Goal: Task Accomplishment & Management: Use online tool/utility

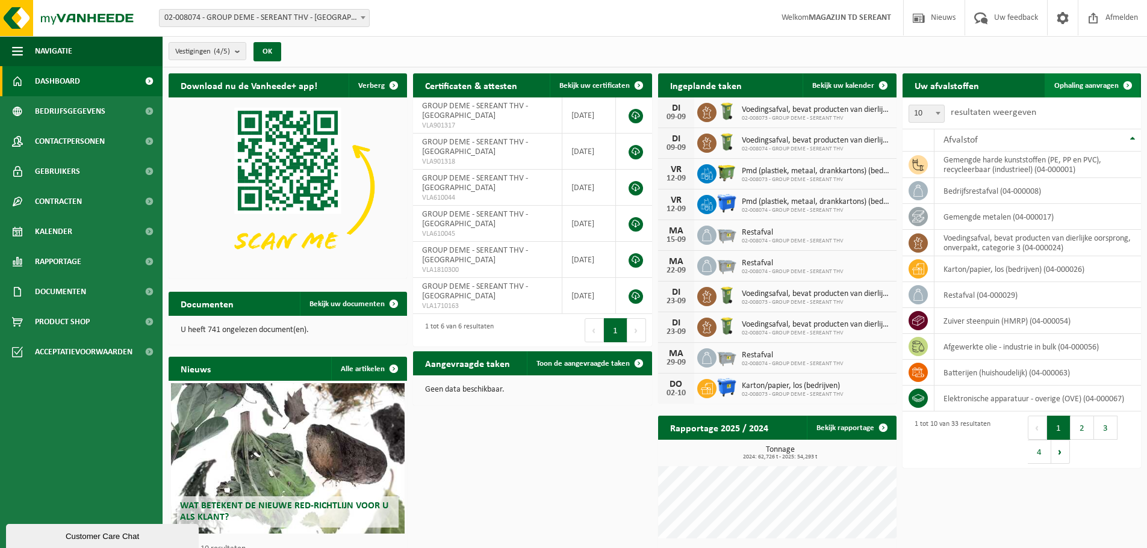
click at [1099, 85] on span "Ophaling aanvragen" at bounding box center [1086, 86] width 64 height 8
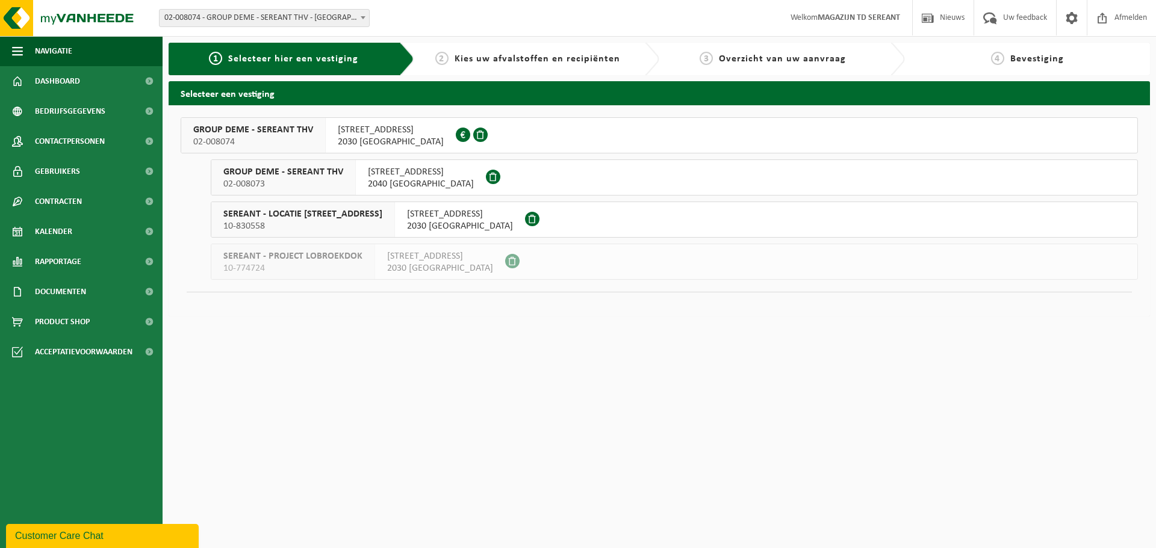
click at [250, 134] on span "GROUP DEME - SEREANT THV" at bounding box center [253, 130] width 120 height 12
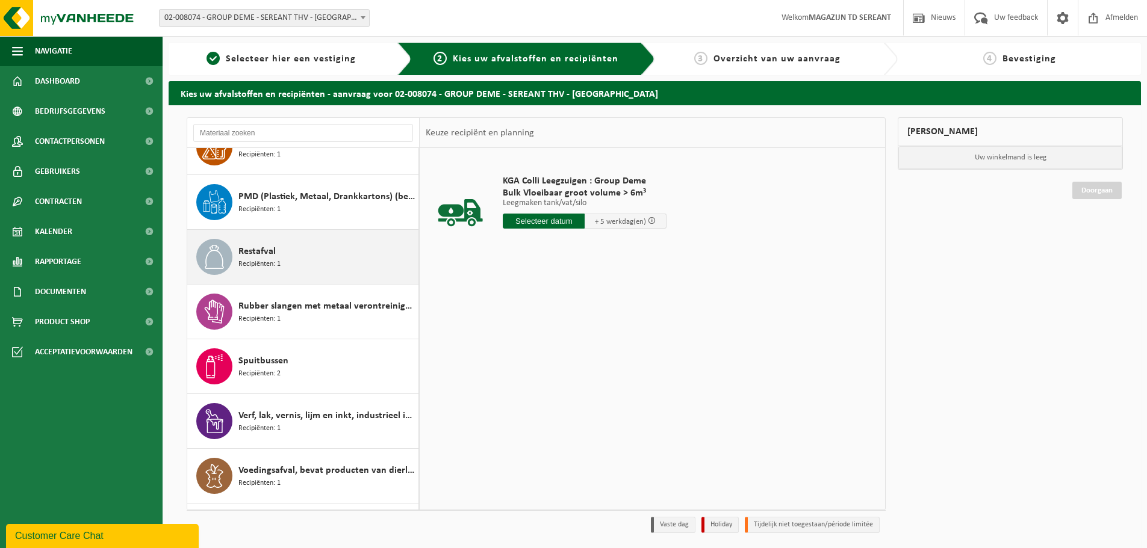
scroll to position [1124, 0]
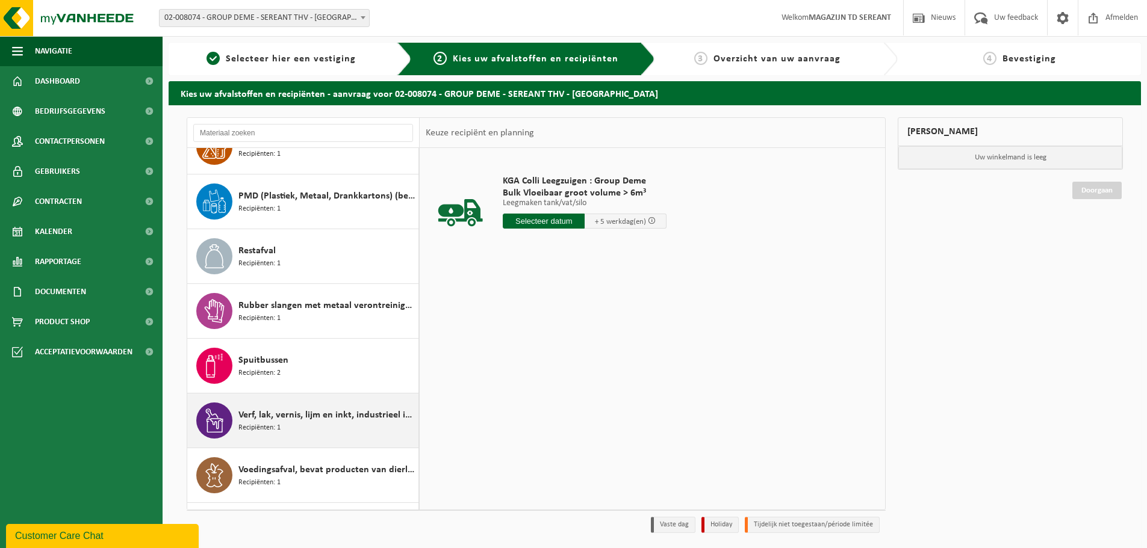
click at [293, 421] on span "Verf, lak, vernis, lijm en inkt, industrieel in kleinverpakking" at bounding box center [326, 415] width 177 height 14
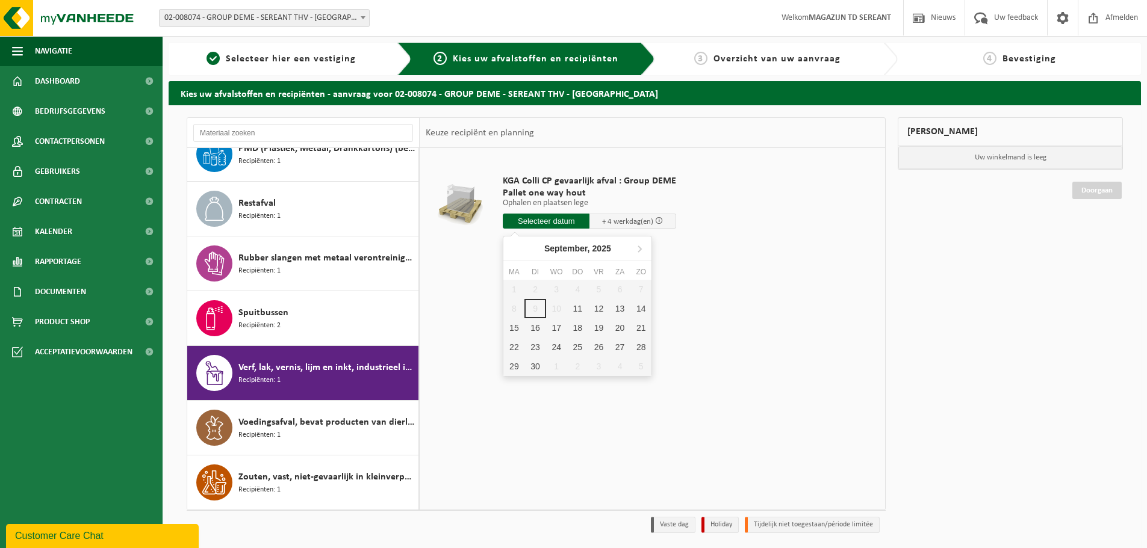
click at [523, 222] on input "text" at bounding box center [546, 221] width 87 height 15
click at [578, 309] on div "11" at bounding box center [577, 308] width 21 height 19
type input "Van 2025-09-11"
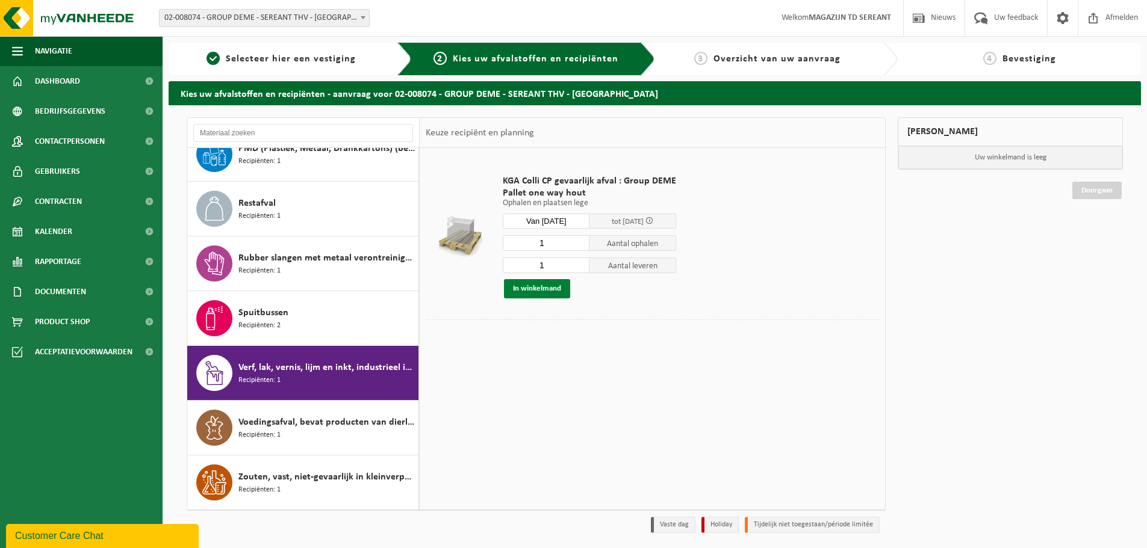
click at [534, 282] on button "In winkelmand" at bounding box center [537, 288] width 66 height 19
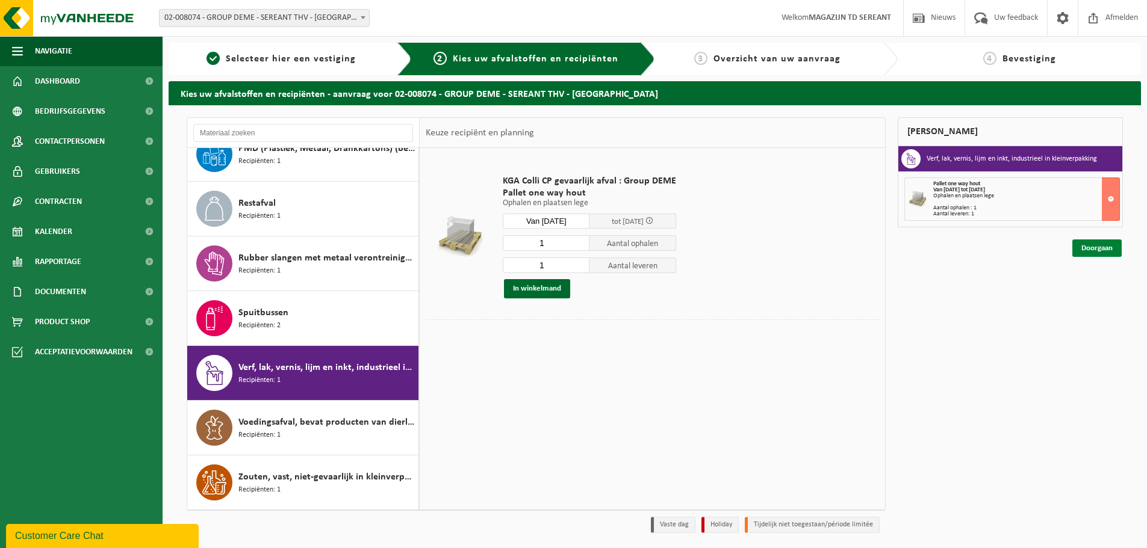
click at [1089, 247] on link "Doorgaan" at bounding box center [1096, 248] width 49 height 17
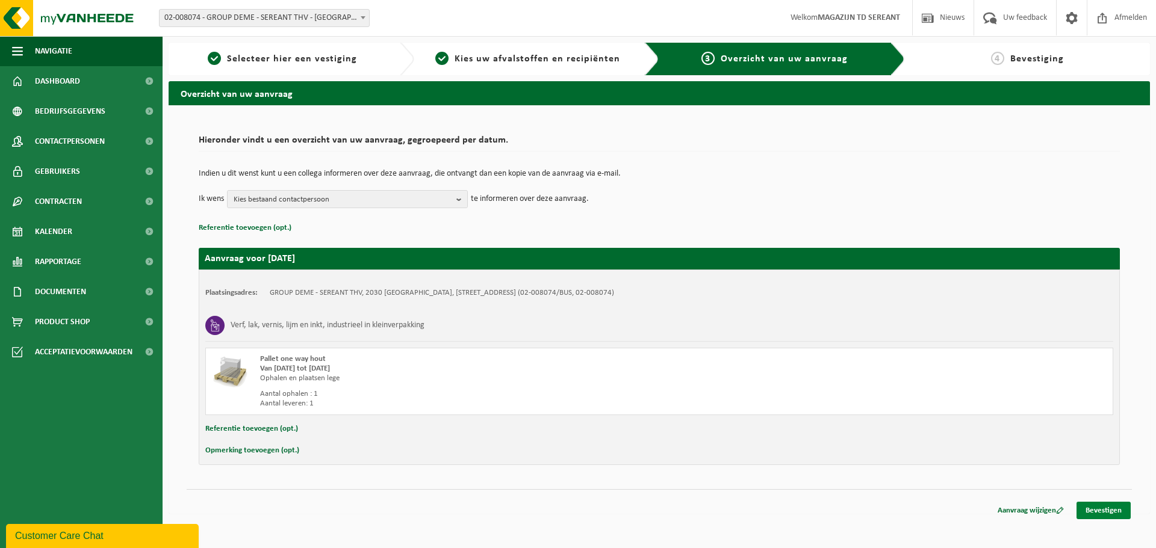
click at [1102, 512] on link "Bevestigen" at bounding box center [1103, 510] width 54 height 17
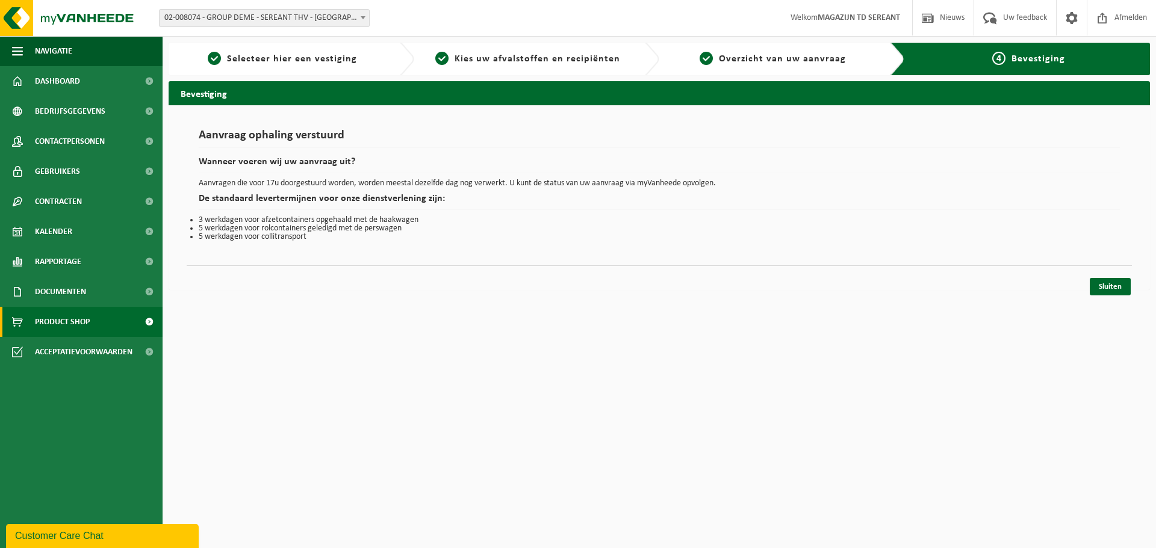
click at [54, 325] on span "Product Shop" at bounding box center [62, 322] width 55 height 30
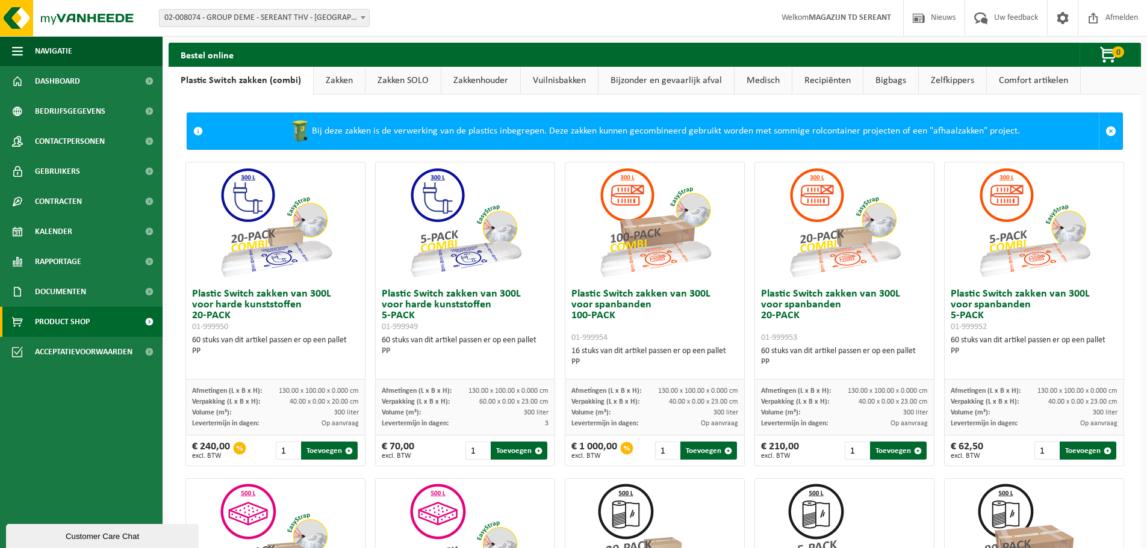
click at [344, 75] on link "Zakken" at bounding box center [339, 81] width 51 height 28
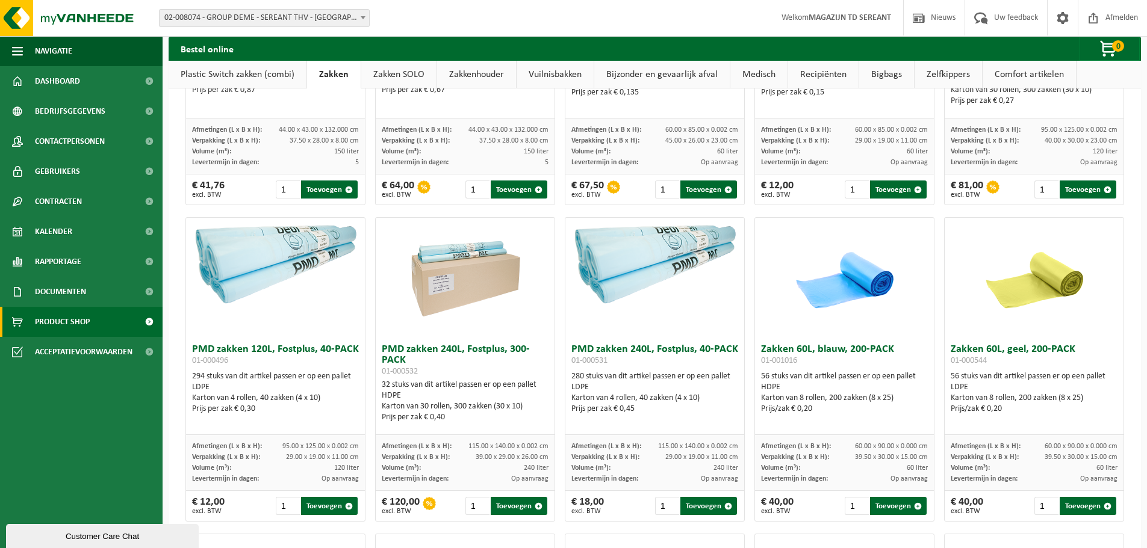
scroll to position [844, 0]
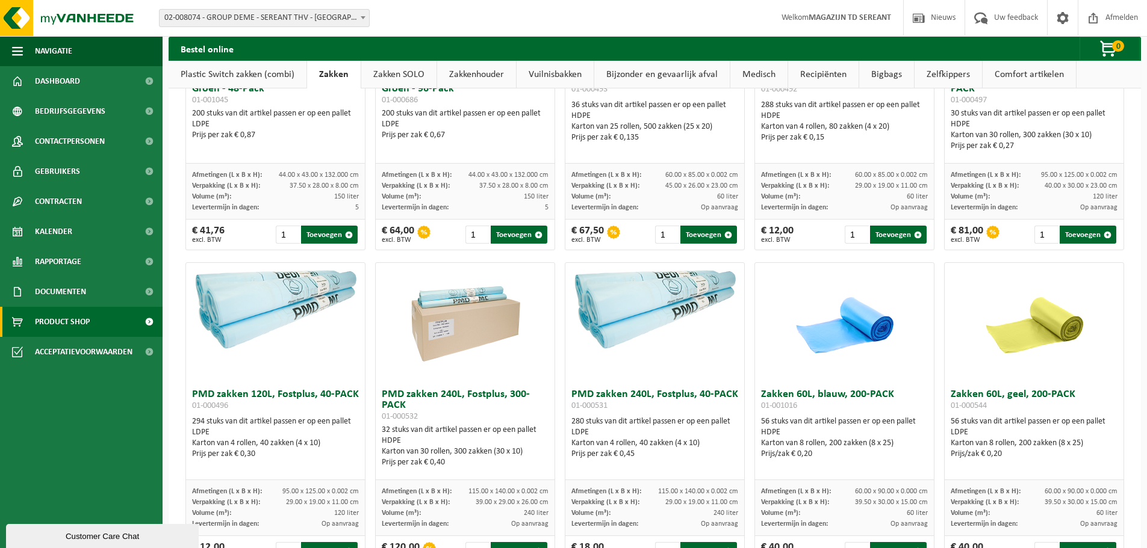
click at [396, 73] on link "Zakken SOLO" at bounding box center [398, 75] width 75 height 28
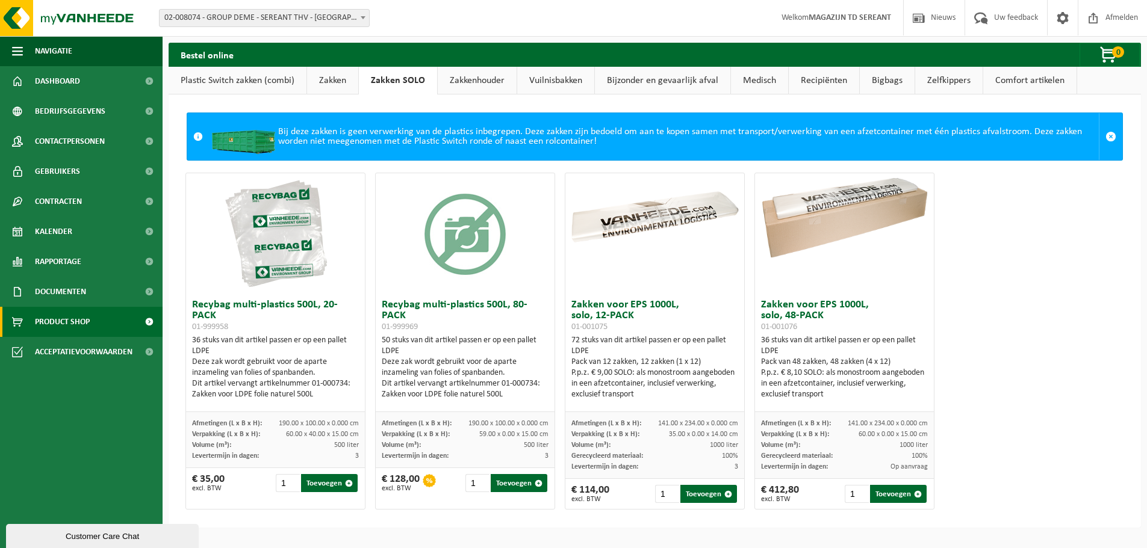
scroll to position [0, 0]
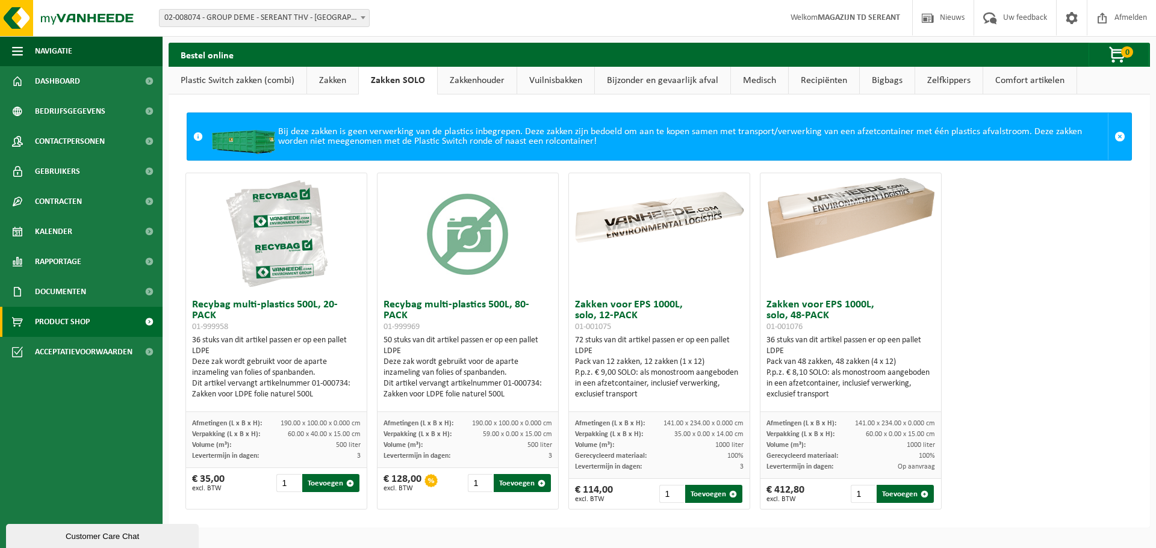
click at [878, 81] on link "Bigbags" at bounding box center [886, 81] width 55 height 28
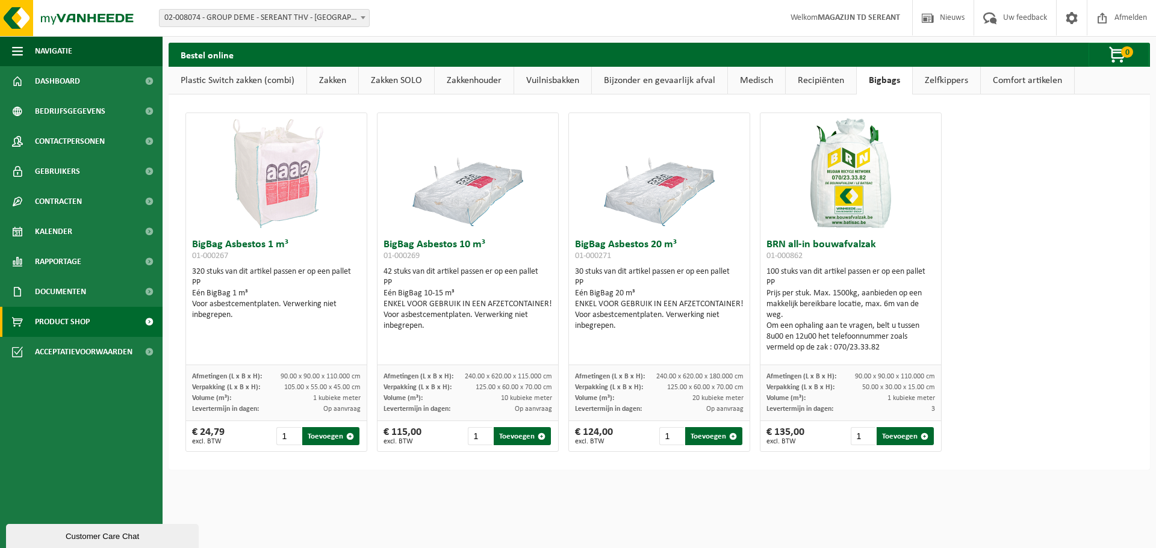
click at [206, 78] on link "Plastic Switch zakken (combi)" at bounding box center [238, 81] width 138 height 28
